Goal: Information Seeking & Learning: Learn about a topic

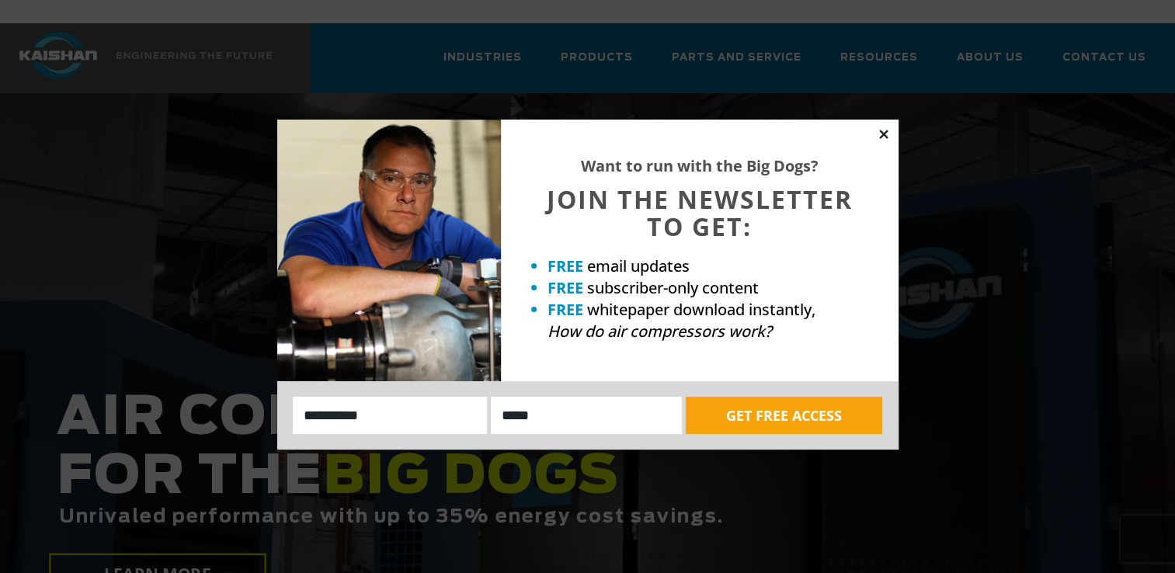
click at [886, 131] on icon at bounding box center [883, 134] width 9 height 9
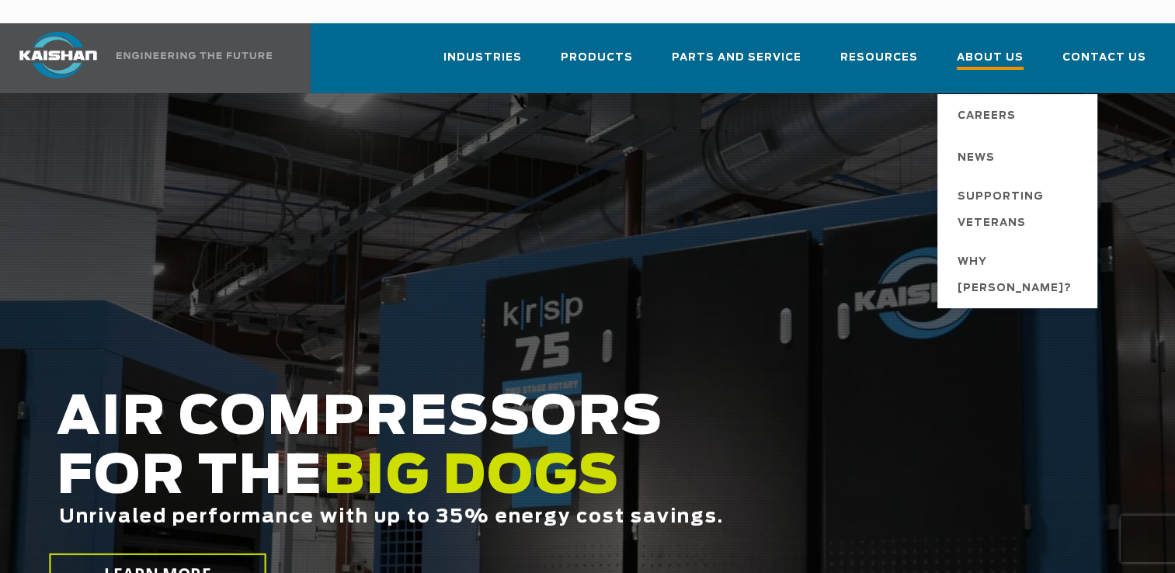
click at [997, 49] on span "About Us" at bounding box center [990, 59] width 67 height 21
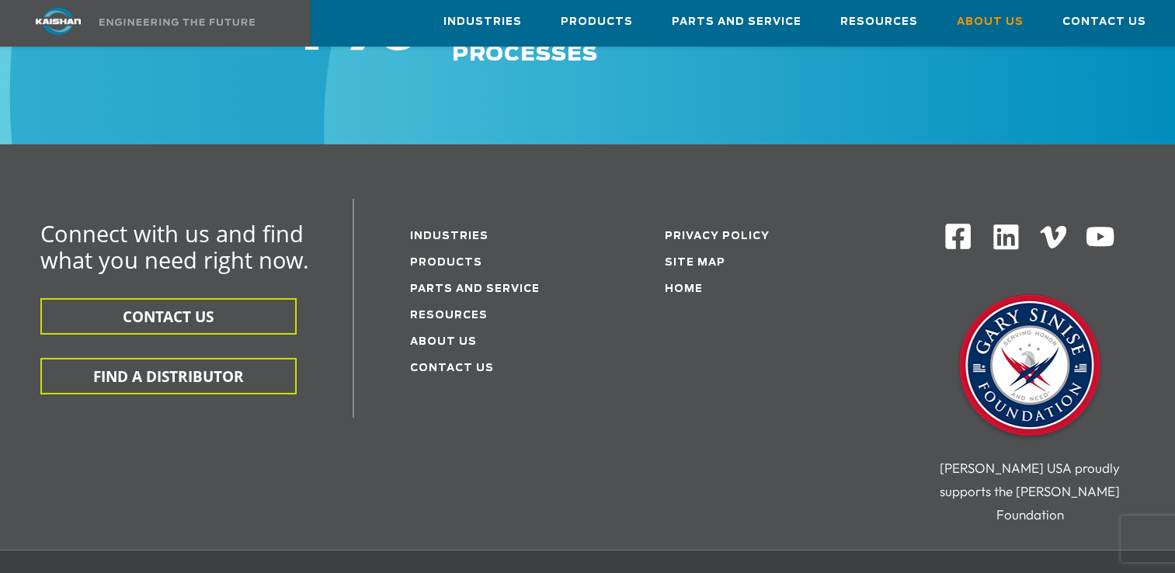
scroll to position [5232, 0]
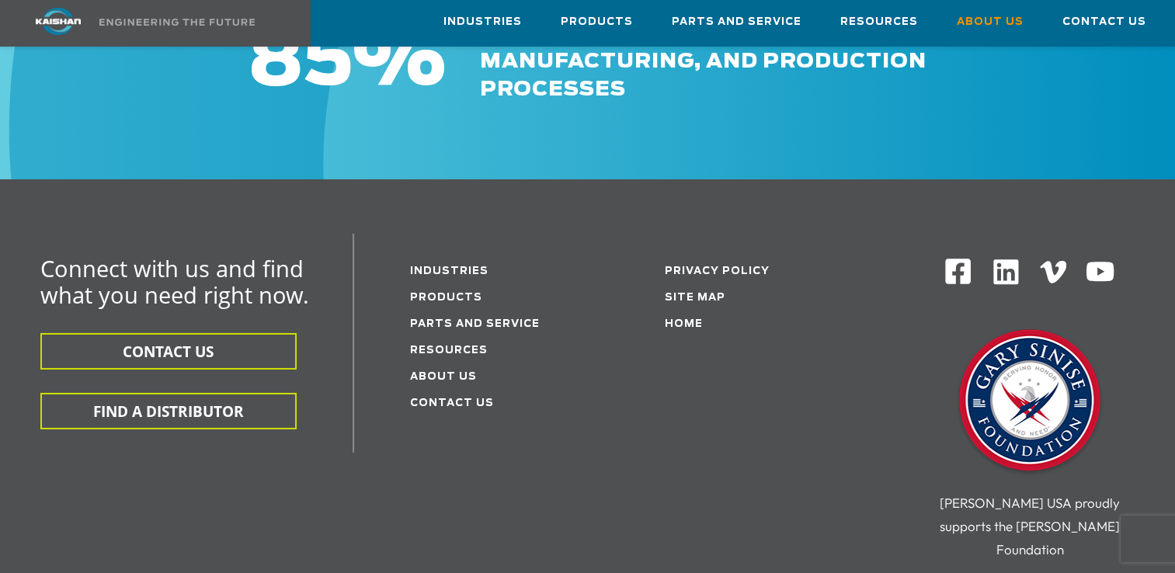
click at [743, 449] on div "Connect with us and find what you need right now. CONTACT US FIND A DISTRIBUTOR…" at bounding box center [587, 409] width 1175 height 351
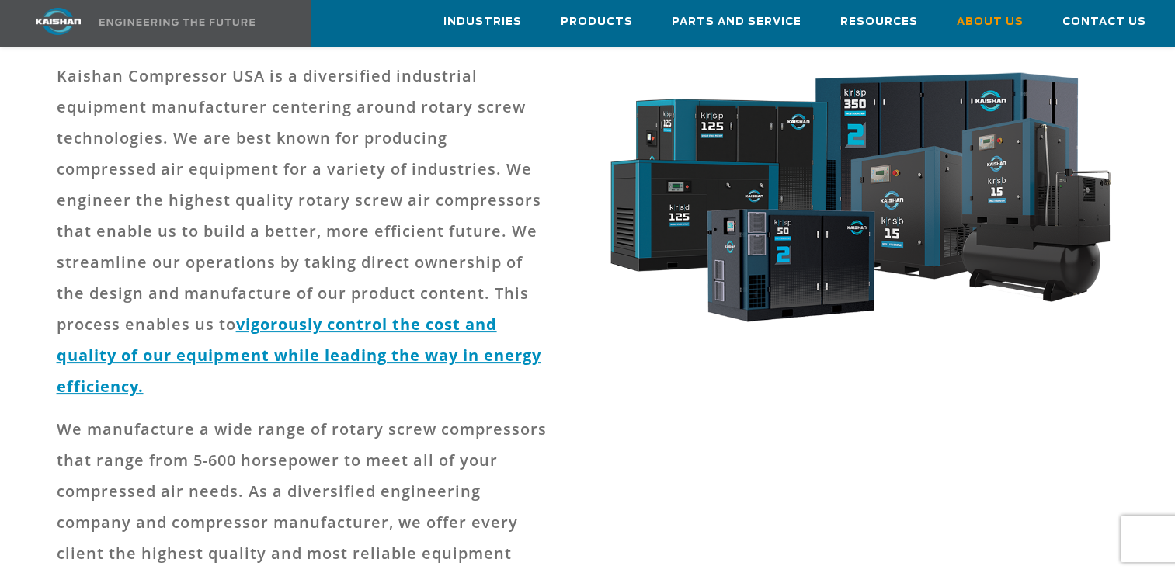
scroll to position [0, 0]
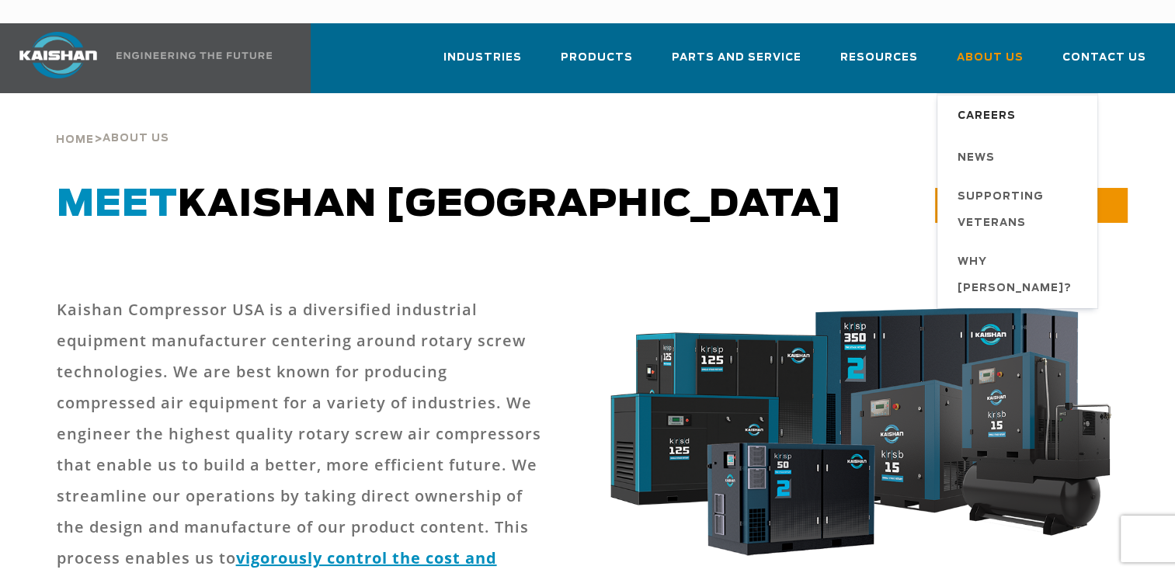
click at [985, 103] on span "Careers" at bounding box center [987, 116] width 58 height 26
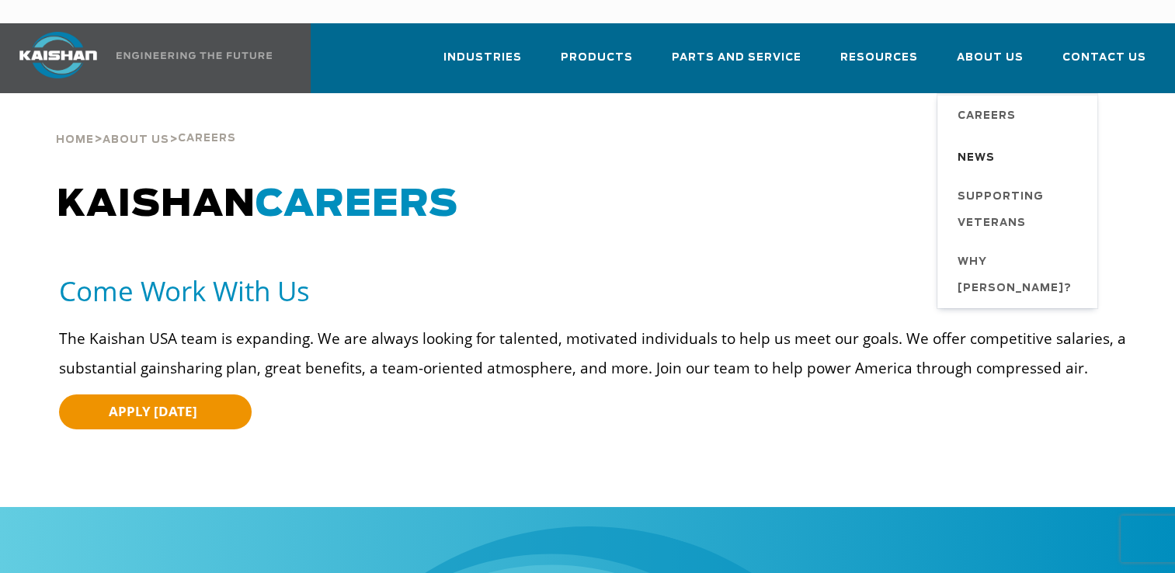
click at [991, 145] on span "News" at bounding box center [976, 158] width 37 height 26
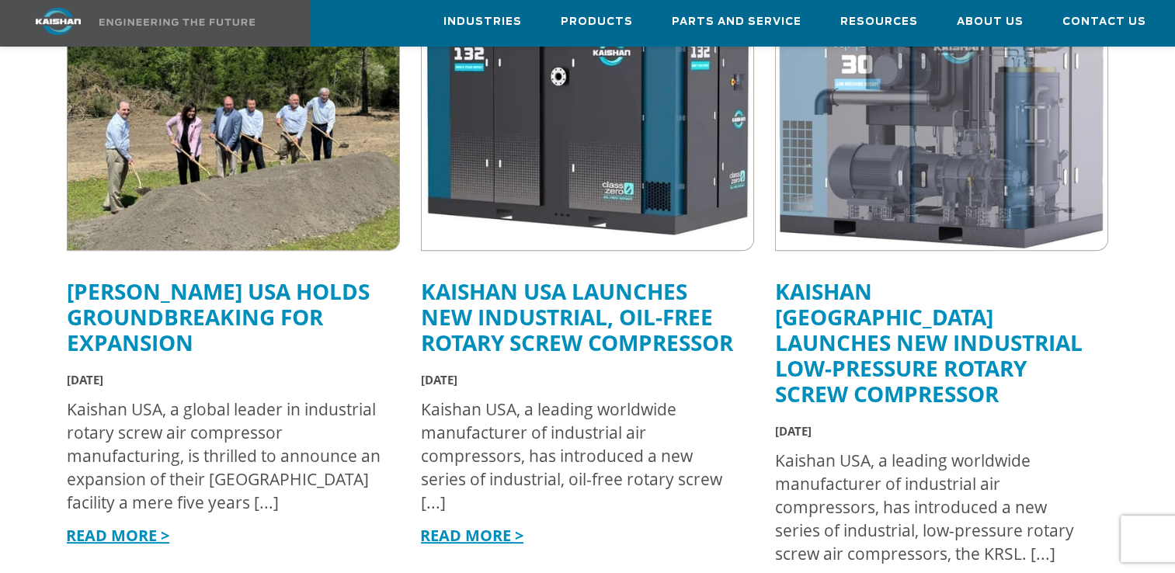
scroll to position [514, 0]
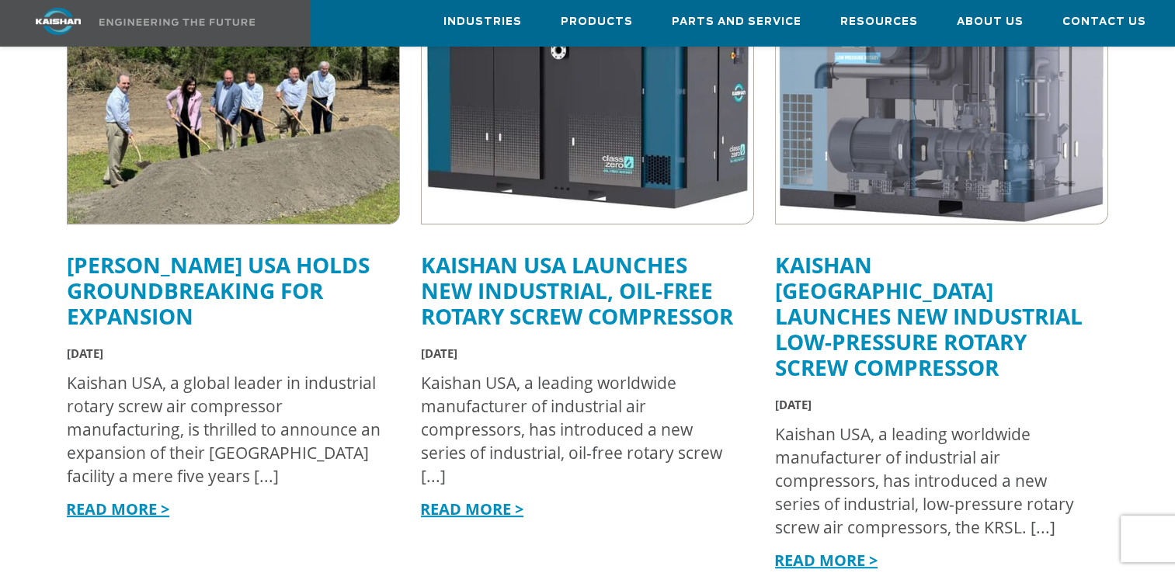
click at [112, 499] on link "READ MORE >" at bounding box center [117, 509] width 103 height 21
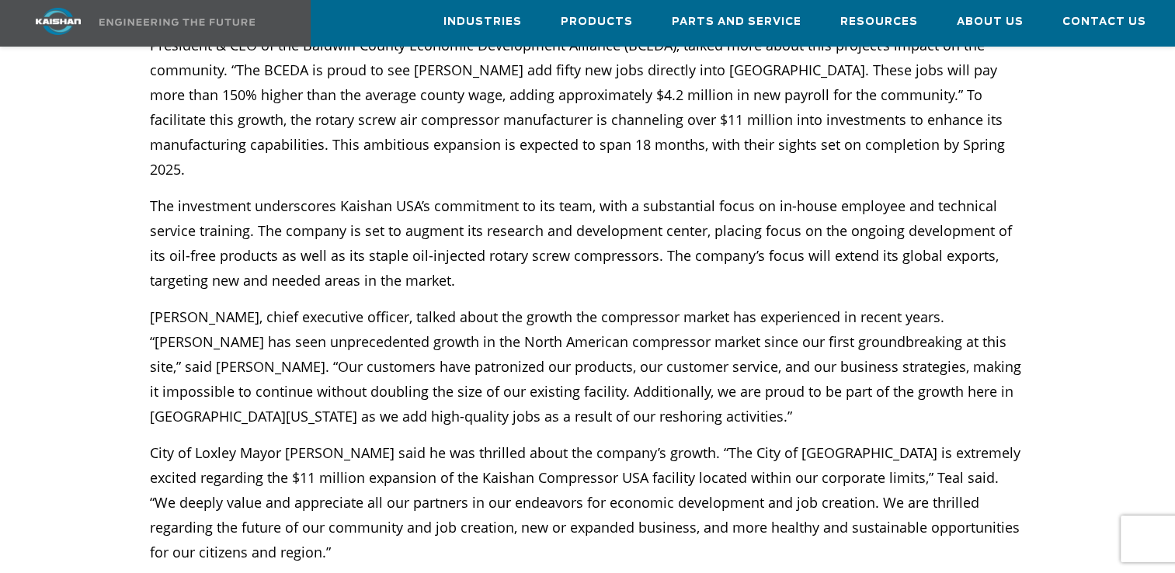
scroll to position [562, 0]
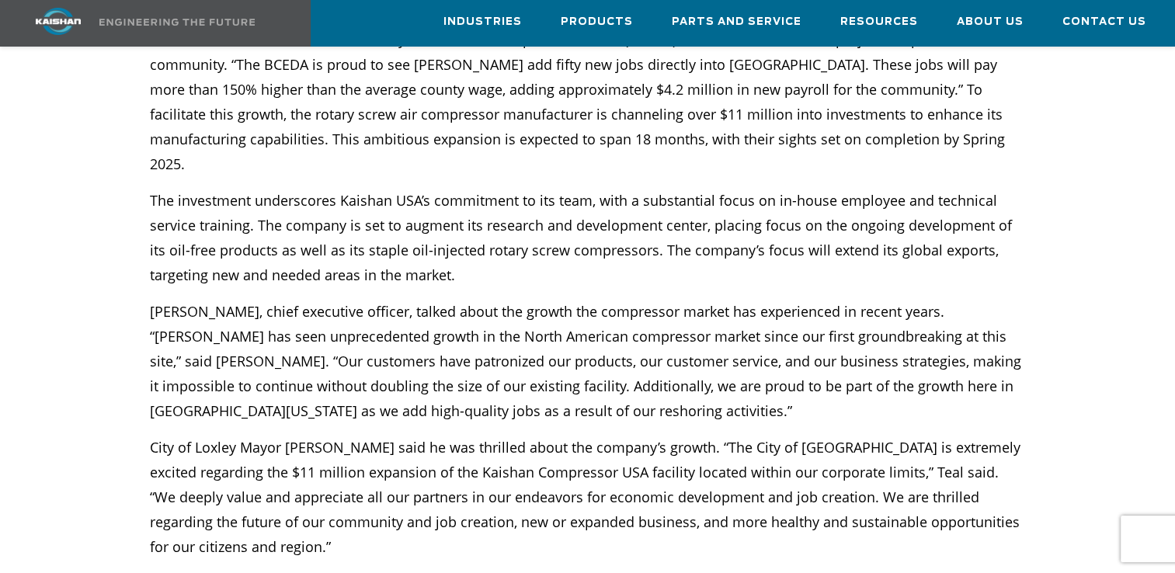
click at [714, 572] on span "the Baldwin County [US_STATE] Economic Development Alliance website" at bounding box center [639, 583] width 503 height 19
